Goal: Task Accomplishment & Management: Complete application form

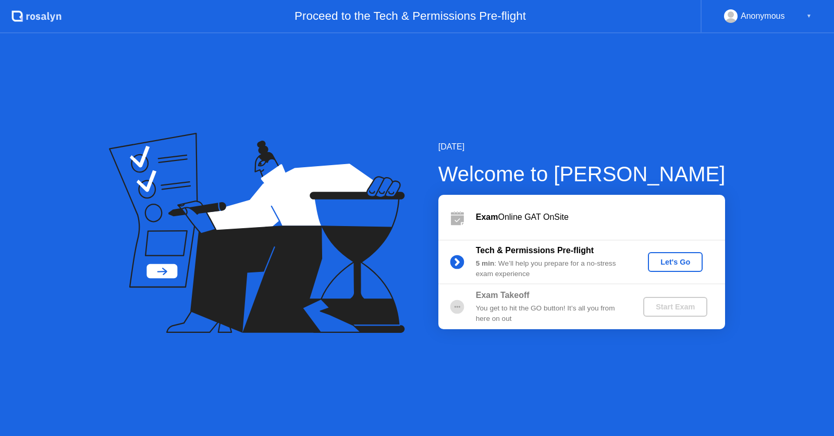
click at [674, 261] on div "Let's Go" at bounding box center [675, 262] width 46 height 8
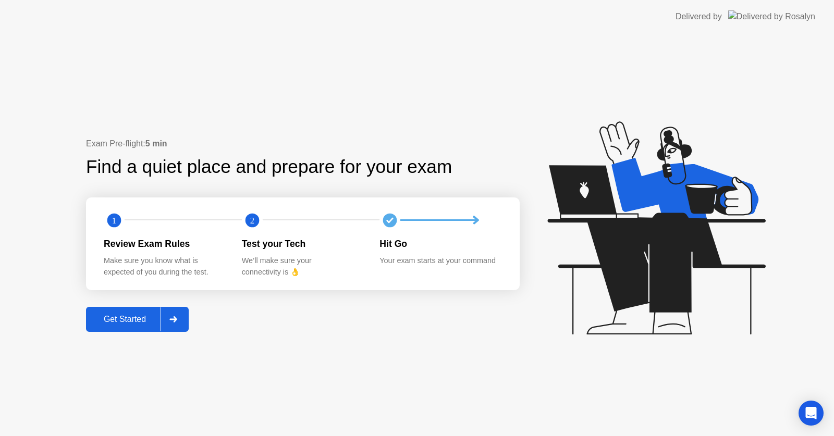
click at [122, 323] on div "Get Started" at bounding box center [124, 319] width 71 height 9
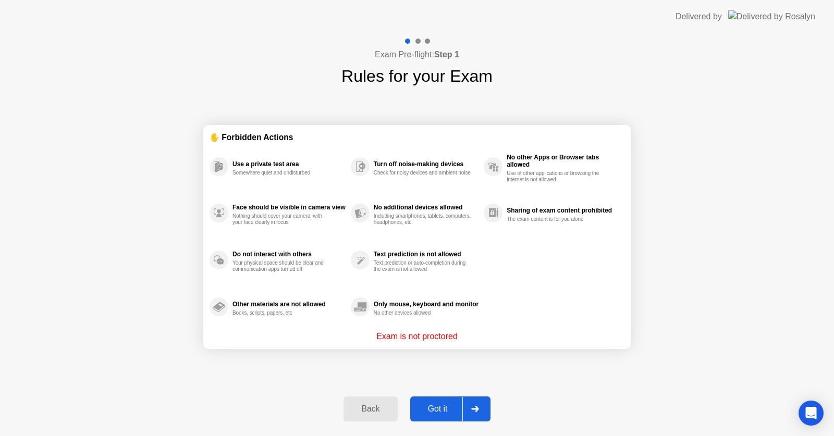
click at [426, 407] on div "Got it" at bounding box center [438, 409] width 49 height 9
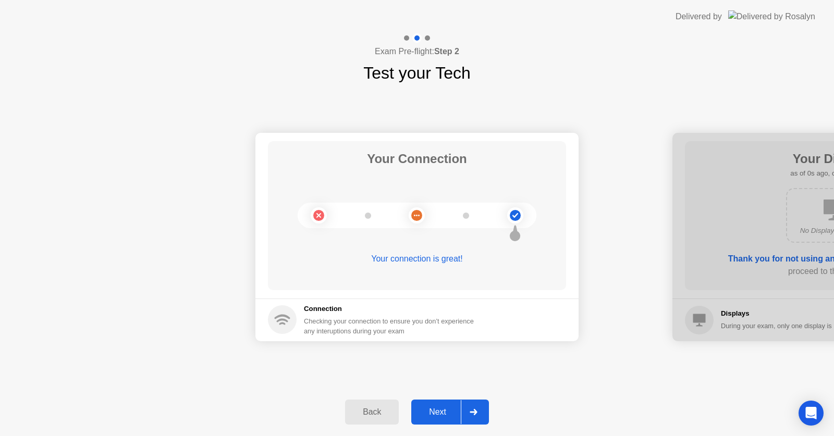
click at [426, 408] on div "Next" at bounding box center [438, 412] width 46 height 9
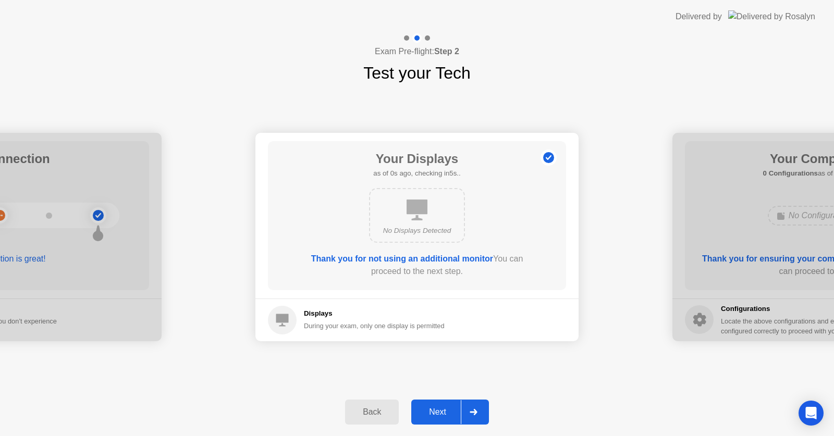
click at [426, 408] on div "Next" at bounding box center [438, 412] width 46 height 9
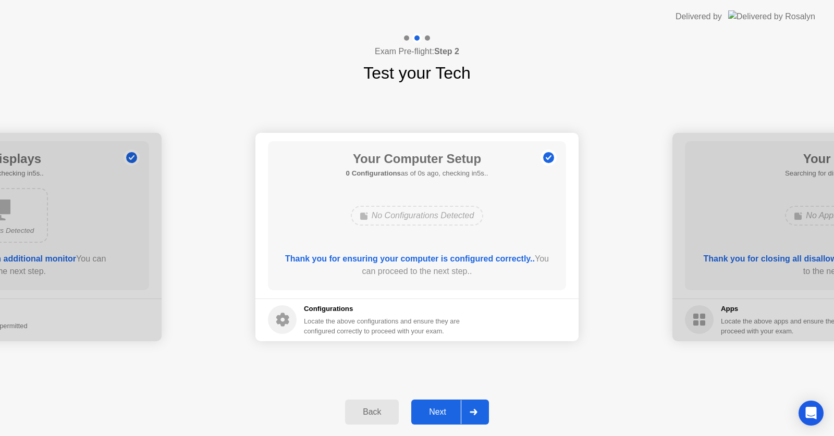
click at [426, 408] on div "Next" at bounding box center [438, 412] width 46 height 9
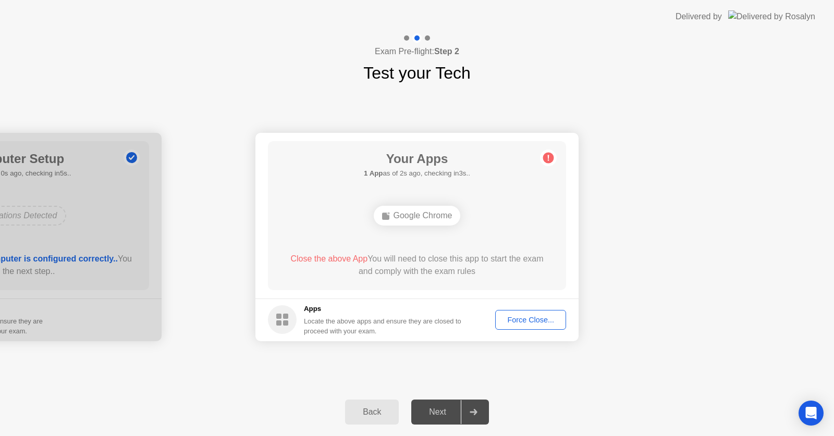
click at [516, 320] on div "Force Close..." at bounding box center [531, 320] width 64 height 8
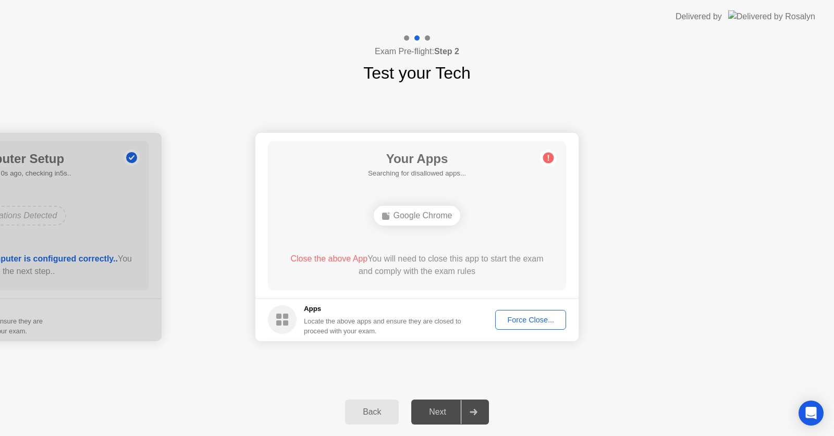
click at [522, 317] on div "Force Close..." at bounding box center [531, 320] width 64 height 8
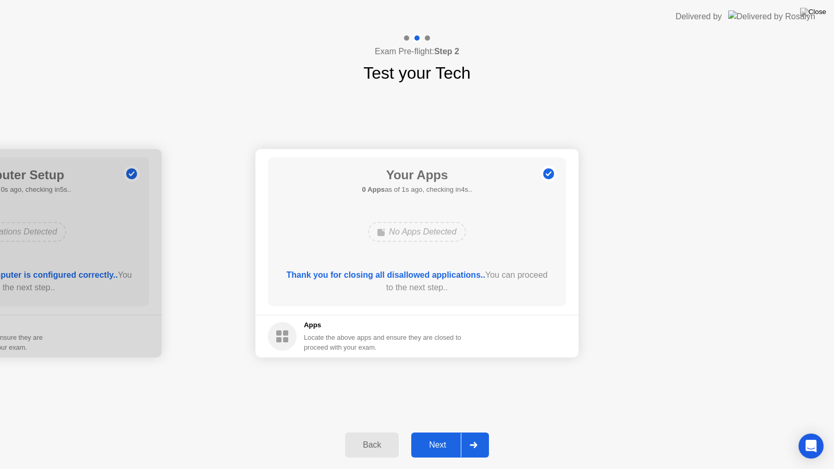
click at [430, 436] on div "Next" at bounding box center [438, 445] width 46 height 9
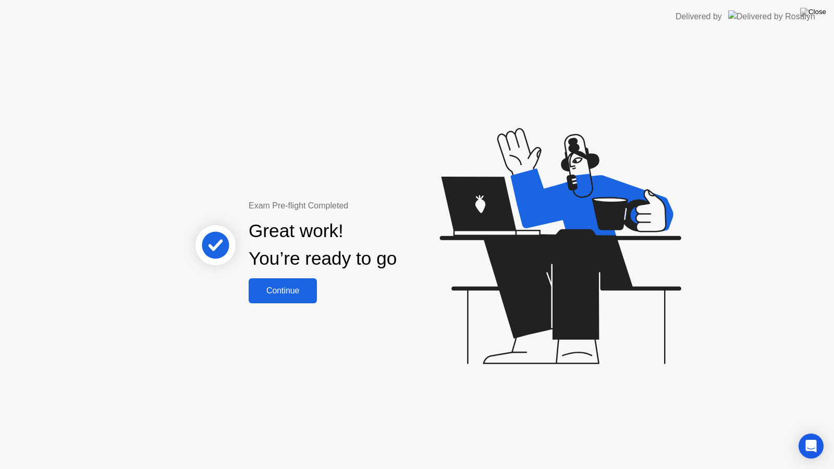
click at [281, 295] on div "Continue" at bounding box center [283, 290] width 62 height 9
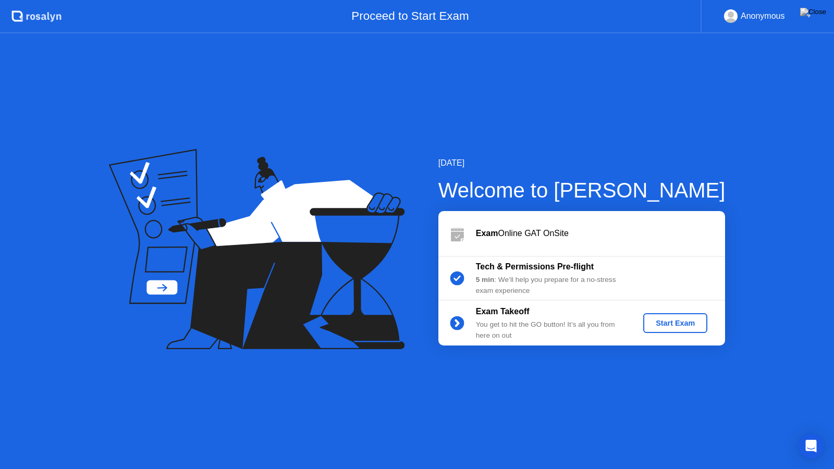
click at [658, 323] on div "Start Exam" at bounding box center [676, 323] width 56 height 8
